Goal: Communication & Community: Answer question/provide support

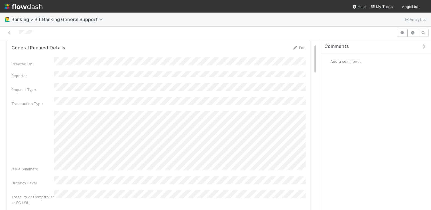
scroll to position [41, 0]
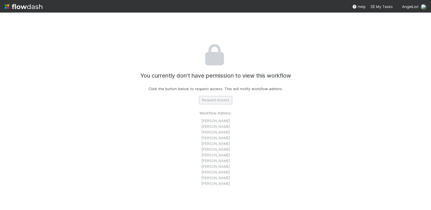
click at [216, 101] on button "Request Access" at bounding box center [215, 100] width 33 height 8
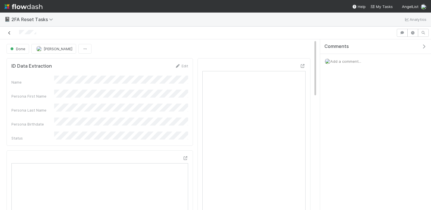
click at [9, 33] on icon at bounding box center [10, 33] width 6 height 4
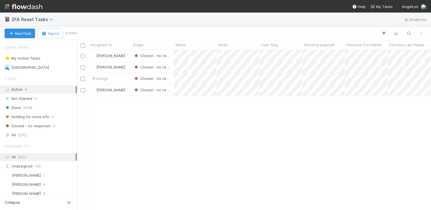
scroll to position [160, 354]
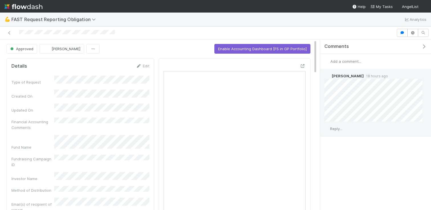
click at [339, 128] on span "Reply..." at bounding box center [336, 128] width 12 height 5
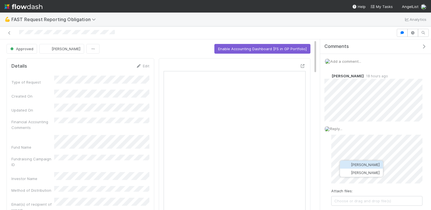
click at [366, 162] on span "[PERSON_NAME]" at bounding box center [365, 164] width 29 height 5
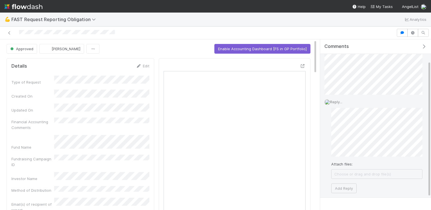
scroll to position [27, 0]
click at [355, 187] on button "Add Reply" at bounding box center [344, 188] width 25 height 10
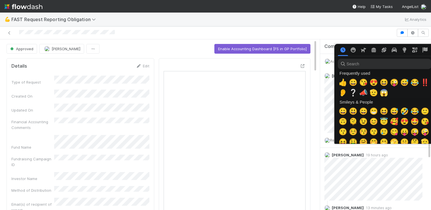
click at [327, 120] on div at bounding box center [215, 105] width 431 height 210
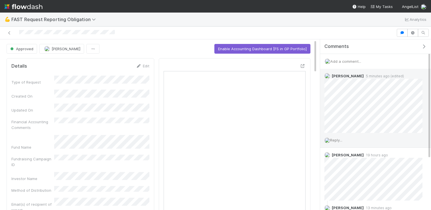
click at [340, 137] on div "Reply..." at bounding box center [373, 140] width 107 height 14
click at [347, 140] on div "Reply..." at bounding box center [373, 140] width 107 height 14
click at [342, 140] on span "Reply..." at bounding box center [336, 140] width 12 height 5
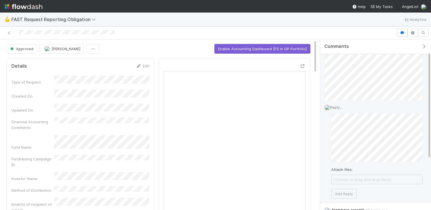
scroll to position [35, 0]
click at [346, 192] on button "Add Reply" at bounding box center [344, 191] width 25 height 10
